Goal: Task Accomplishment & Management: Use online tool/utility

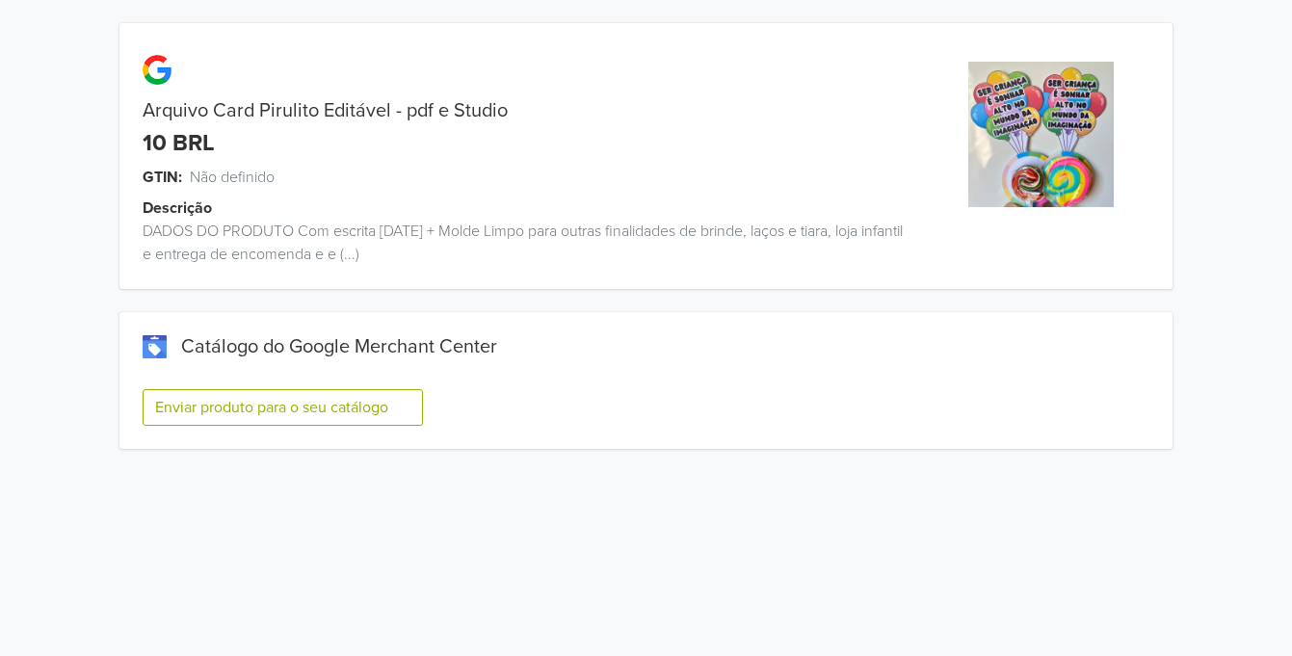
click at [386, 409] on button "Enviar produto para o seu catálogo" at bounding box center [283, 407] width 280 height 37
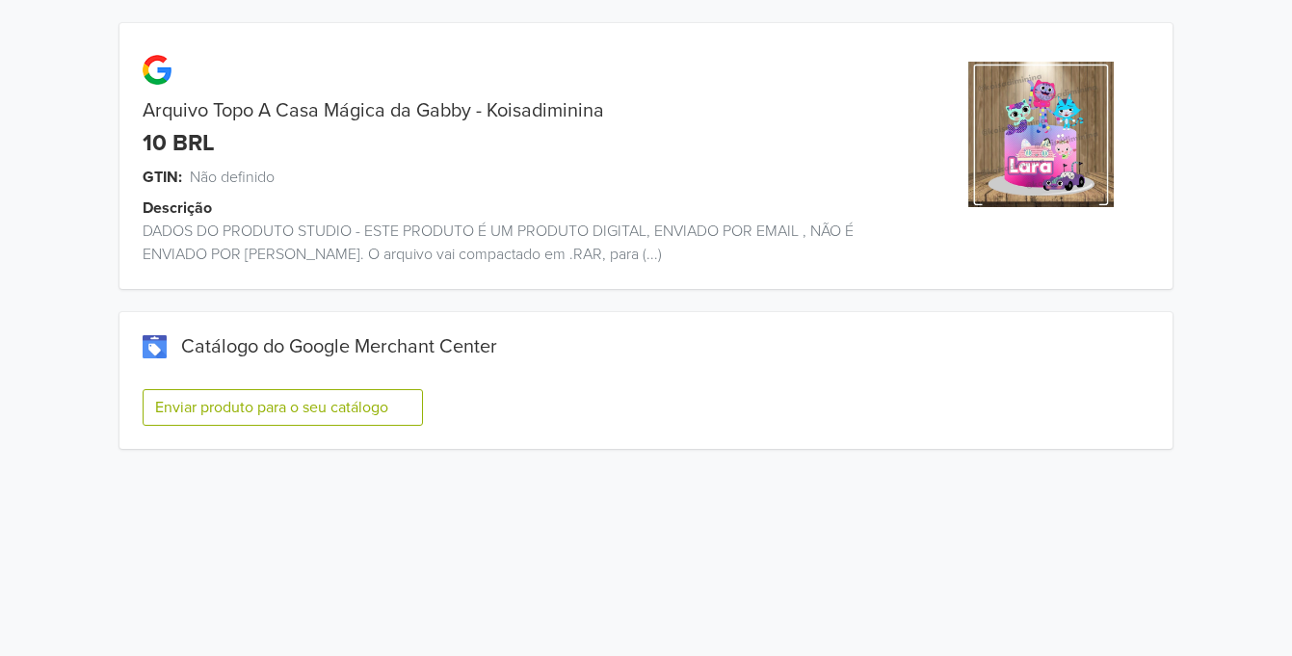
click at [401, 414] on button "Enviar produto para o seu catálogo" at bounding box center [283, 407] width 280 height 37
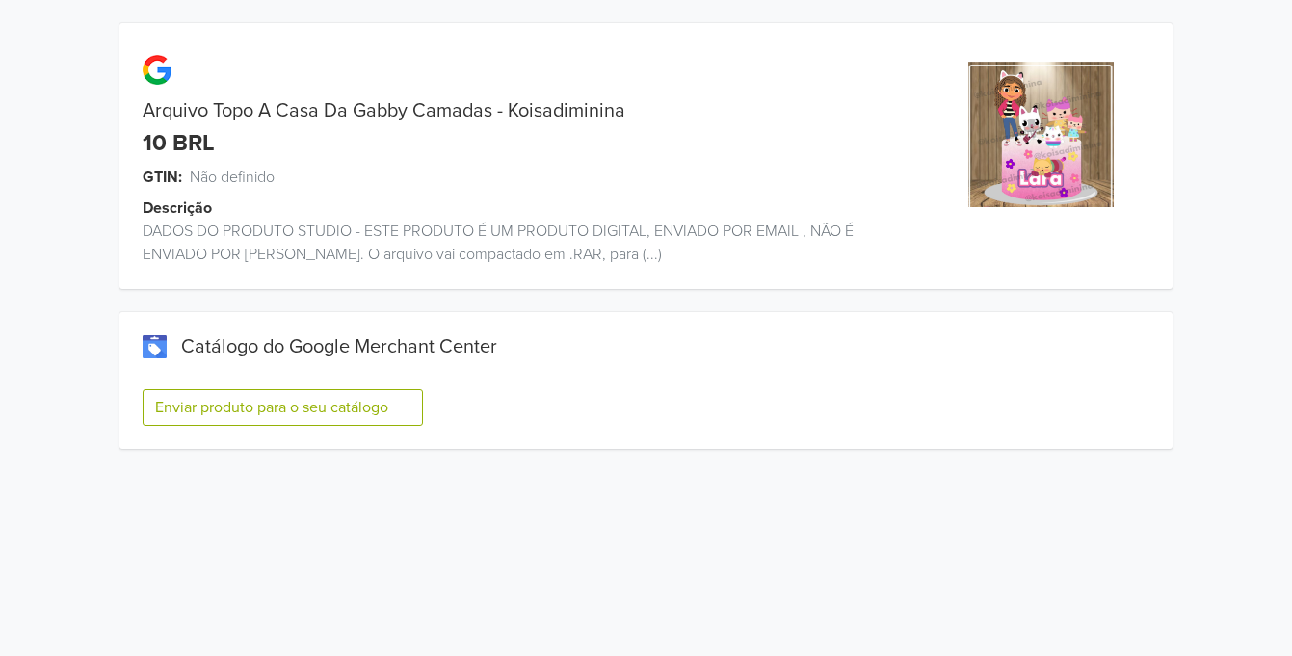
click at [330, 407] on button "Enviar produto para o seu catálogo" at bounding box center [283, 407] width 280 height 37
